Goal: Task Accomplishment & Management: Manage account settings

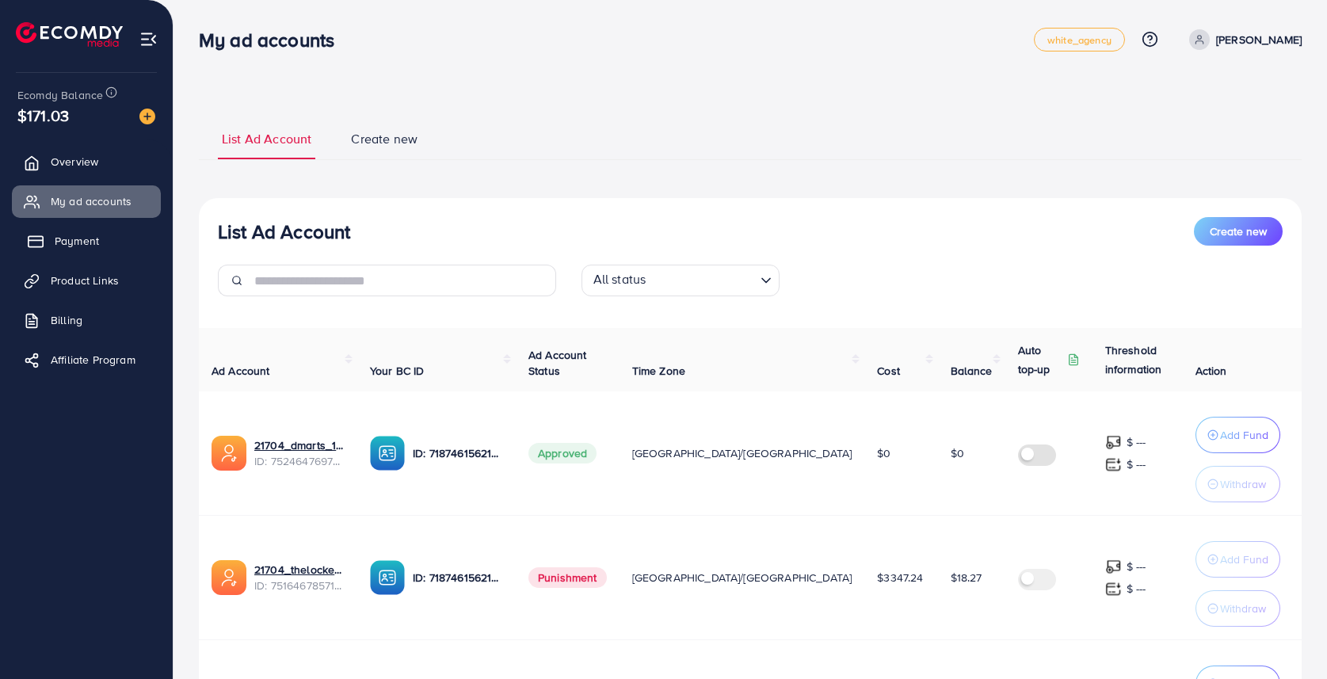
click at [77, 239] on span "Payment" at bounding box center [77, 241] width 44 height 16
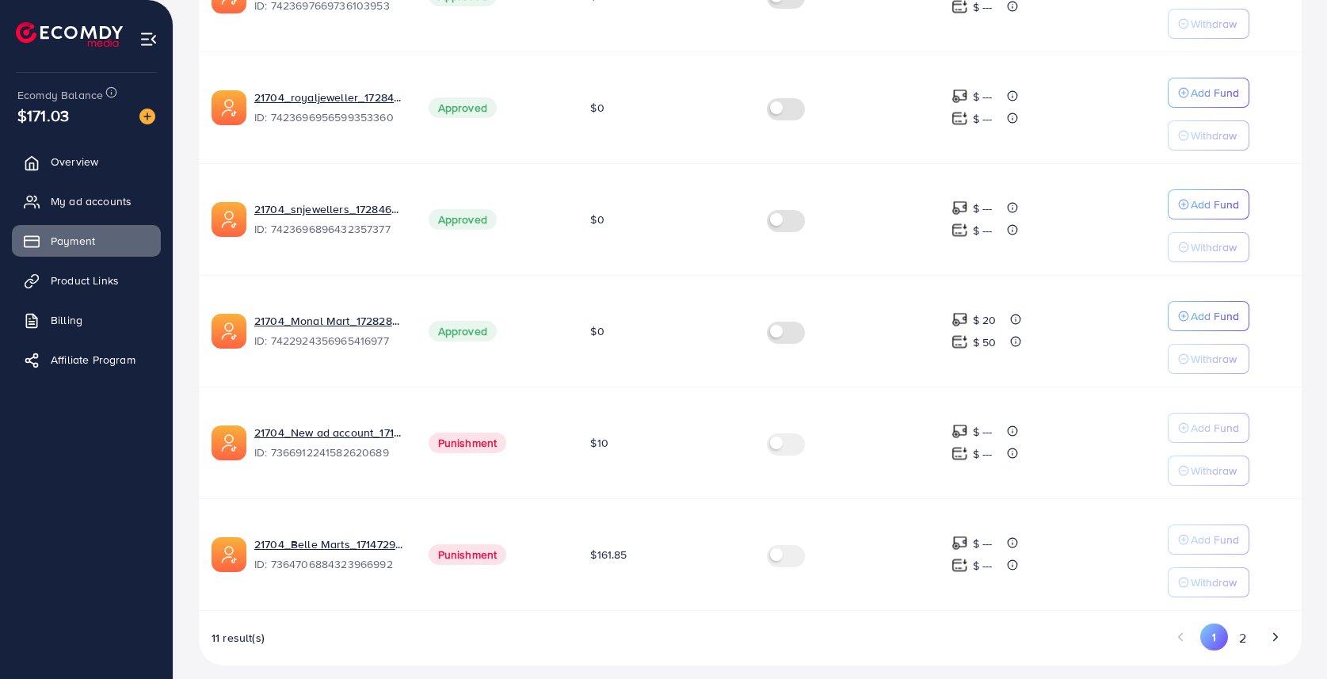
scroll to position [936, 0]
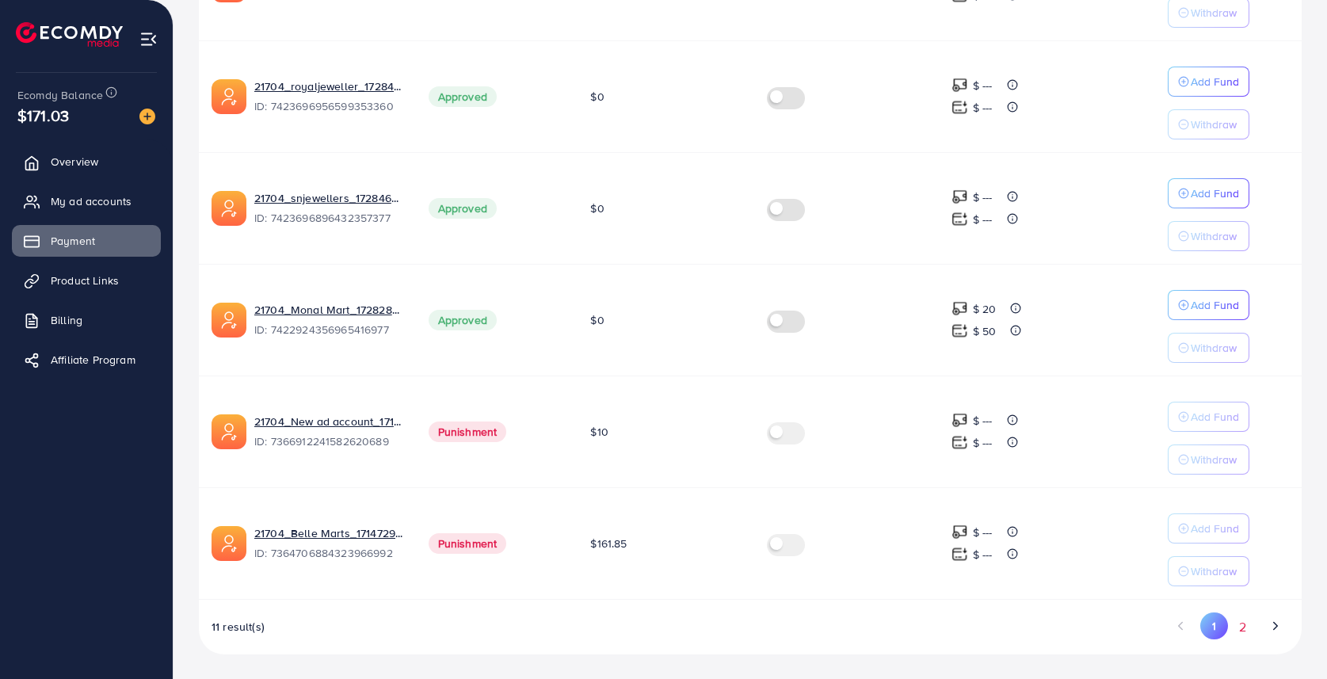
click at [1238, 620] on button "2" at bounding box center [1242, 627] width 29 height 29
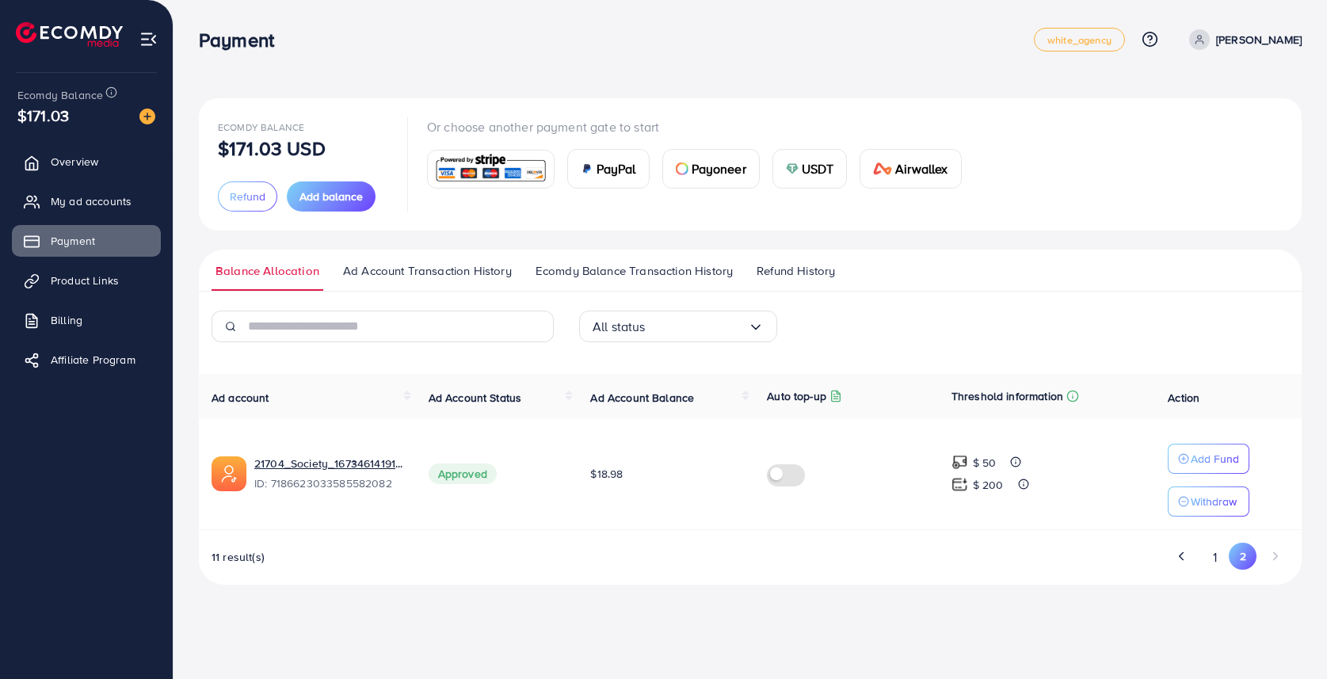
scroll to position [0, 0]
click at [1212, 460] on p "Add Fund" at bounding box center [1219, 458] width 48 height 19
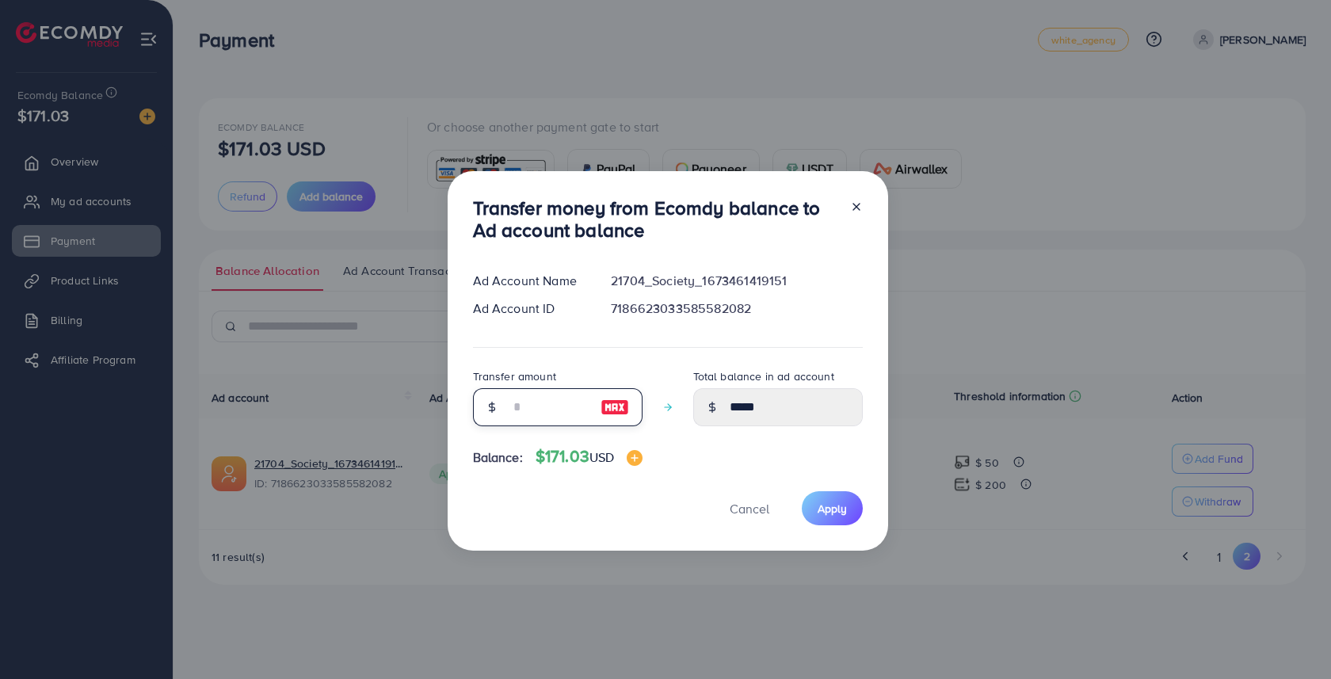
click at [559, 407] on input "number" at bounding box center [549, 407] width 79 height 38
click at [740, 498] on div "Transfer money from Ecomdy balance to Ad account balance Ad Account Name 21704_…" at bounding box center [668, 361] width 441 height 380
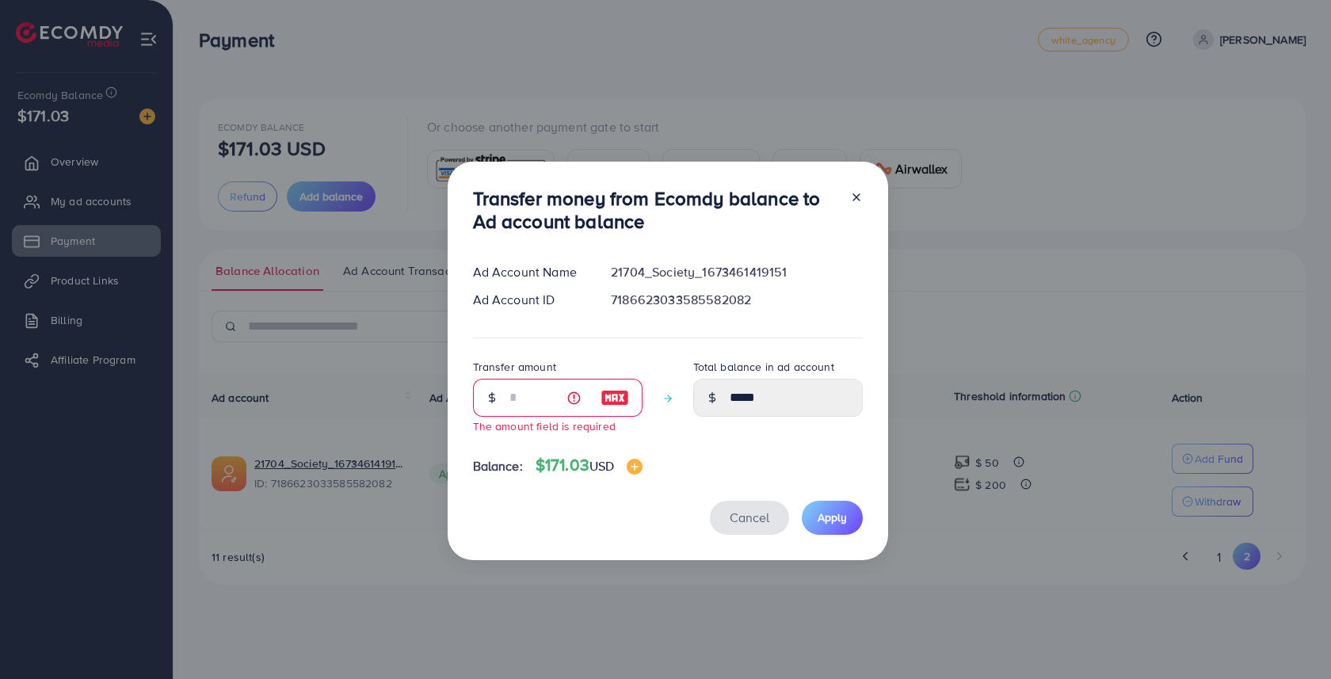
click at [759, 525] on span "Cancel" at bounding box center [750, 517] width 40 height 17
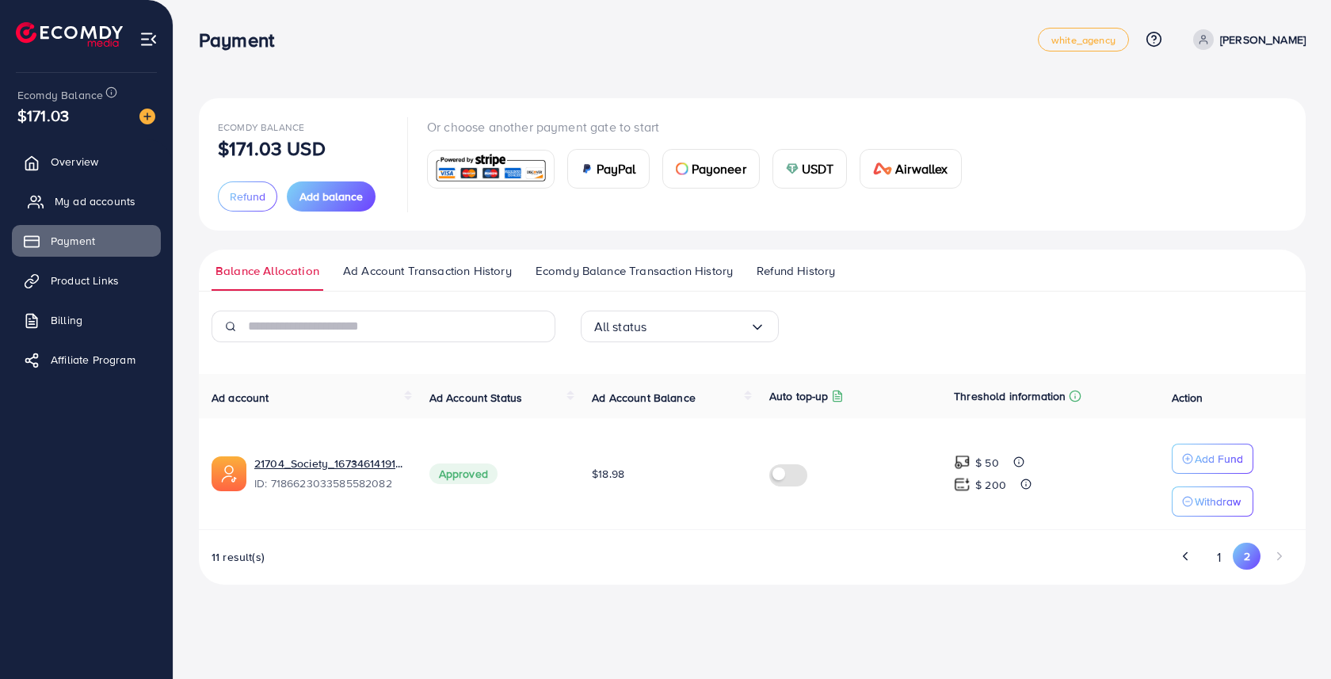
click at [71, 206] on span "My ad accounts" at bounding box center [95, 201] width 81 height 16
